Goal: Entertainment & Leisure: Consume media (video, audio)

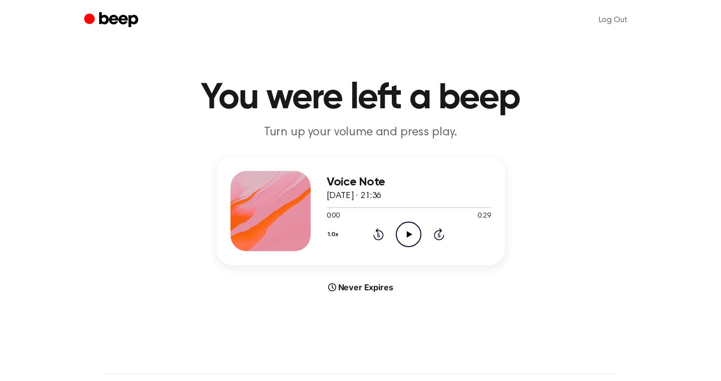
click at [409, 233] on icon at bounding box center [410, 234] width 6 height 7
click at [408, 232] on icon at bounding box center [410, 234] width 6 height 7
click at [379, 234] on icon at bounding box center [378, 235] width 3 height 4
click at [408, 240] on icon "Pause Audio" at bounding box center [409, 234] width 26 height 26
click at [408, 240] on icon "Play Audio" at bounding box center [409, 234] width 26 height 26
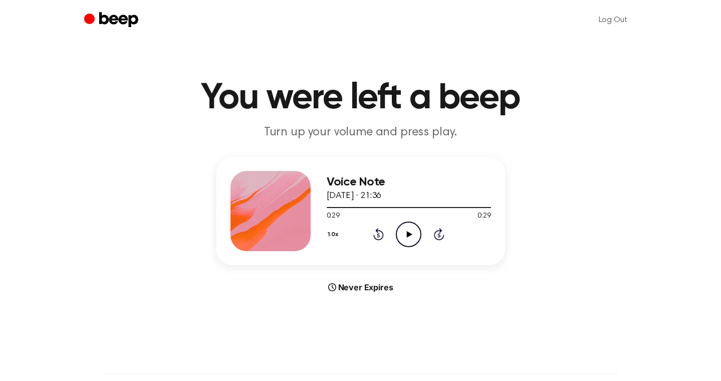
click at [408, 240] on icon "Play Audio" at bounding box center [409, 234] width 26 height 26
click at [378, 235] on icon at bounding box center [378, 235] width 3 height 4
click at [425, 232] on div "1.0x Rewind 5 seconds Play Audio Skip 5 seconds" at bounding box center [408, 234] width 164 height 26
click at [413, 235] on icon "Play Audio" at bounding box center [409, 234] width 26 height 26
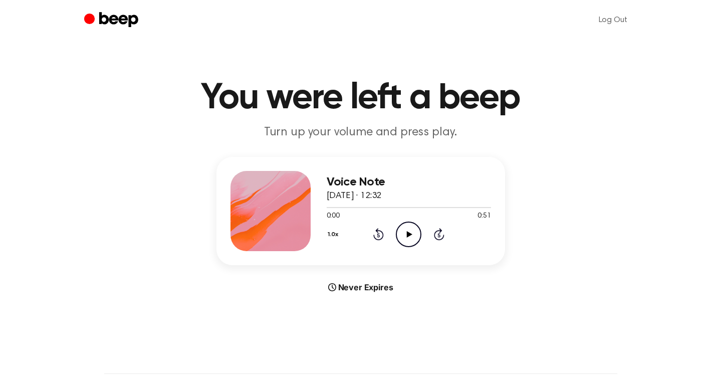
click at [413, 240] on icon "Play Audio" at bounding box center [409, 234] width 26 height 26
click at [410, 232] on icon "Play Audio" at bounding box center [409, 234] width 26 height 26
click at [410, 232] on icon at bounding box center [408, 234] width 5 height 7
click at [377, 234] on icon at bounding box center [378, 235] width 3 height 4
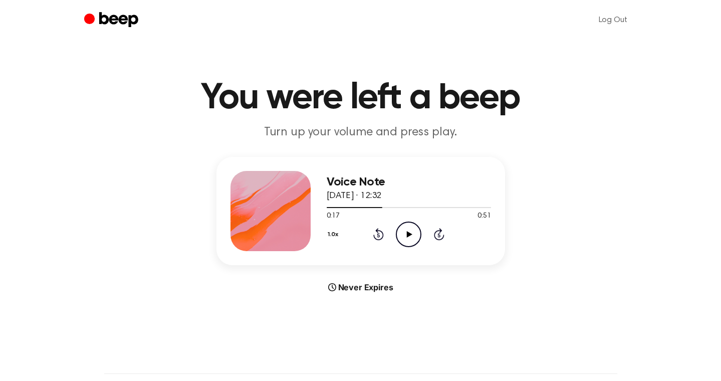
click at [381, 231] on icon at bounding box center [378, 234] width 11 height 12
click at [414, 231] on icon "Play Audio" at bounding box center [409, 234] width 26 height 26
click at [411, 234] on icon "Play Audio" at bounding box center [409, 234] width 26 height 26
click at [402, 238] on icon "Play Audio" at bounding box center [409, 234] width 26 height 26
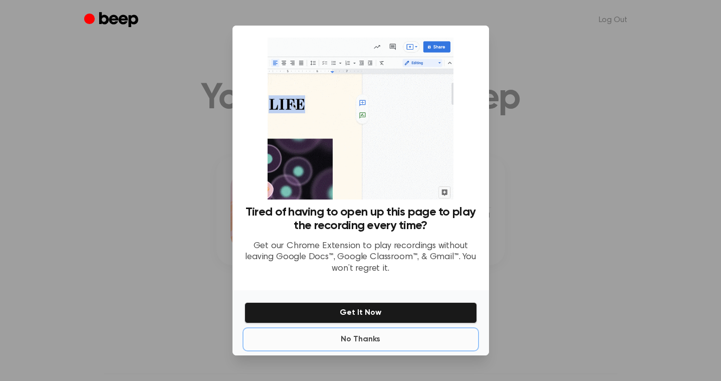
click at [361, 342] on button "No Thanks" at bounding box center [360, 339] width 232 height 20
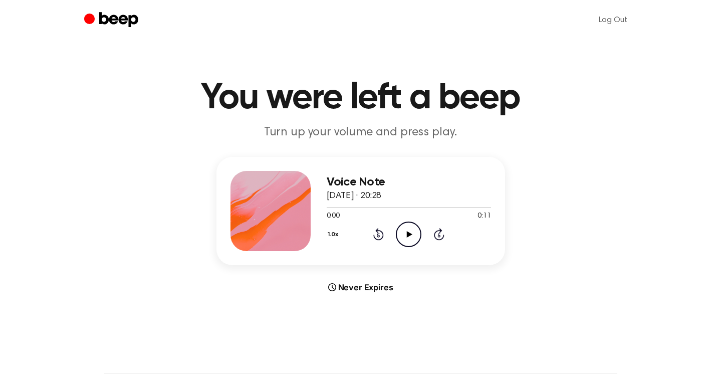
click at [411, 239] on icon "Play Audio" at bounding box center [409, 234] width 26 height 26
click at [403, 231] on icon "Play Audio" at bounding box center [409, 234] width 26 height 26
click at [408, 235] on icon at bounding box center [410, 234] width 6 height 7
click at [403, 238] on icon "Play Audio" at bounding box center [409, 234] width 26 height 26
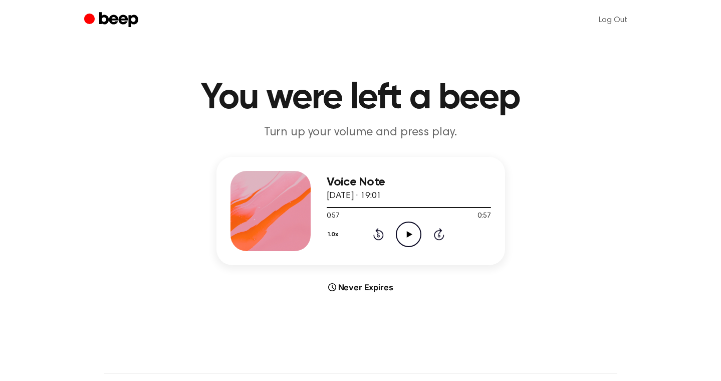
click at [406, 236] on icon "Play Audio" at bounding box center [409, 234] width 26 height 26
click at [406, 236] on icon at bounding box center [408, 234] width 5 height 7
click at [402, 236] on icon "Play Audio" at bounding box center [409, 234] width 26 height 26
